Goal: Task Accomplishment & Management: Use online tool/utility

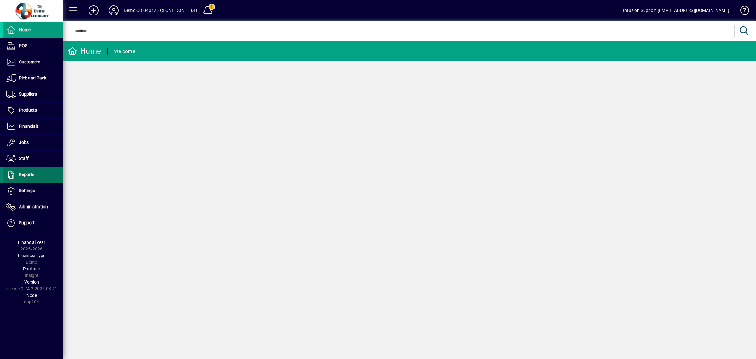
click at [32, 169] on span at bounding box center [33, 174] width 60 height 15
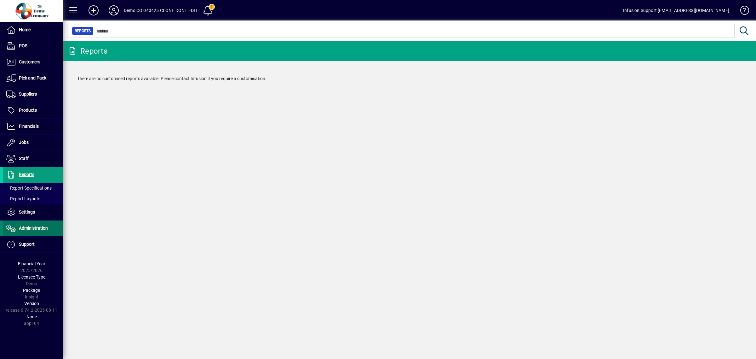
click at [29, 230] on span "Administration" at bounding box center [33, 227] width 29 height 5
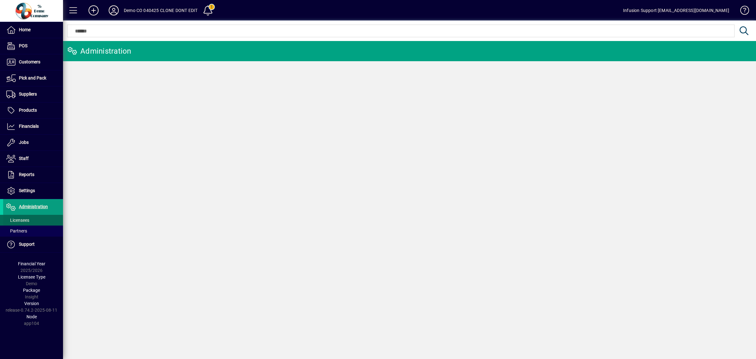
click at [21, 220] on span "Licensees" at bounding box center [17, 219] width 23 height 5
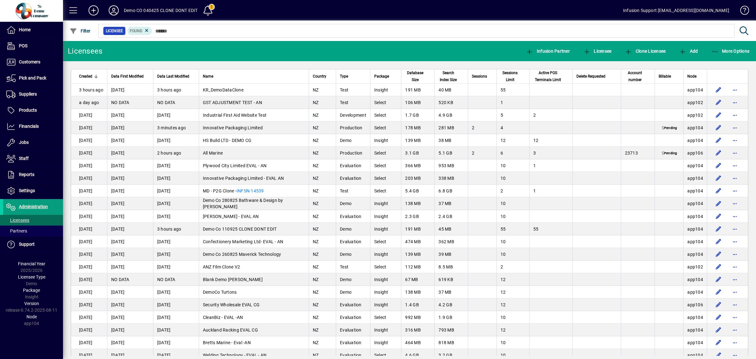
drag, startPoint x: 233, startPoint y: 87, endPoint x: 226, endPoint y: 89, distance: 7.7
click at [233, 87] on span "KR_DemoDataClone" at bounding box center [223, 89] width 41 height 5
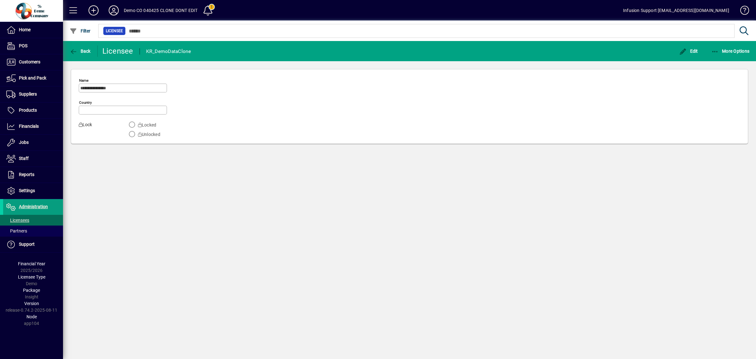
type input "**********"
click at [735, 49] on span "More Options" at bounding box center [730, 51] width 38 height 5
click at [718, 65] on span "Switch to licensee" at bounding box center [724, 65] width 53 height 8
